Goal: Task Accomplishment & Management: Use online tool/utility

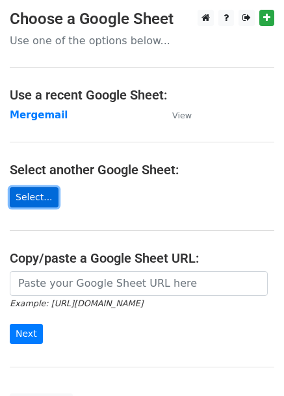
click at [23, 187] on link "Select..." at bounding box center [34, 197] width 49 height 20
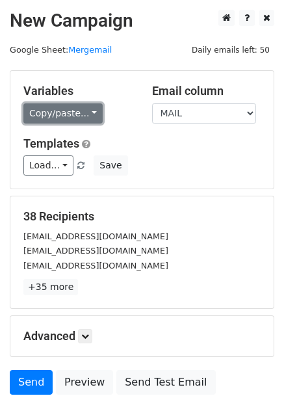
click at [62, 111] on link "Copy/paste..." at bounding box center [62, 113] width 79 height 20
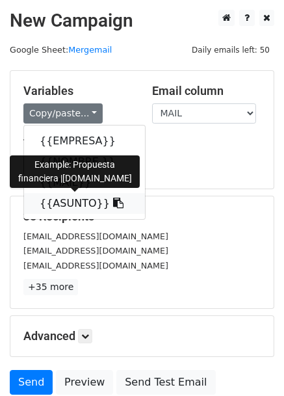
click at [73, 198] on link "{{ASUNTO}}" at bounding box center [84, 203] width 121 height 21
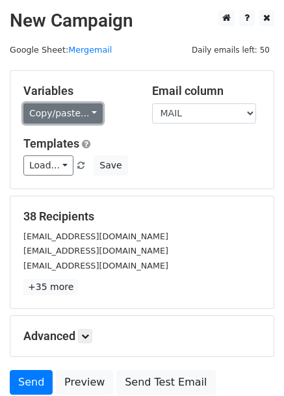
click at [79, 122] on link "Copy/paste..." at bounding box center [62, 113] width 79 height 20
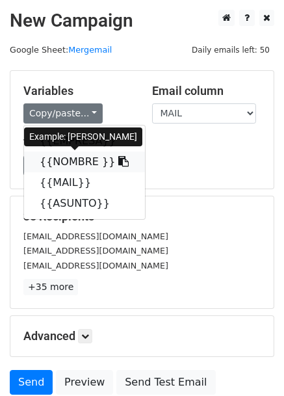
click at [68, 168] on link "{{NOMBRE }}" at bounding box center [84, 161] width 121 height 21
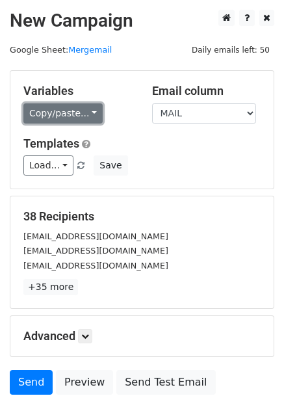
click at [71, 118] on link "Copy/paste..." at bounding box center [62, 113] width 79 height 20
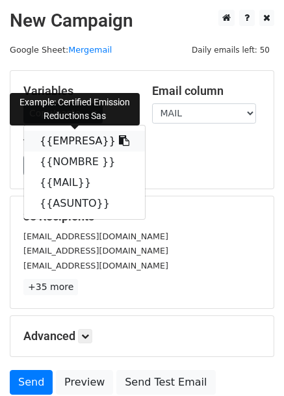
click at [64, 144] on link "{{EMPRESA}}" at bounding box center [84, 141] width 121 height 21
